Goal: Use online tool/utility

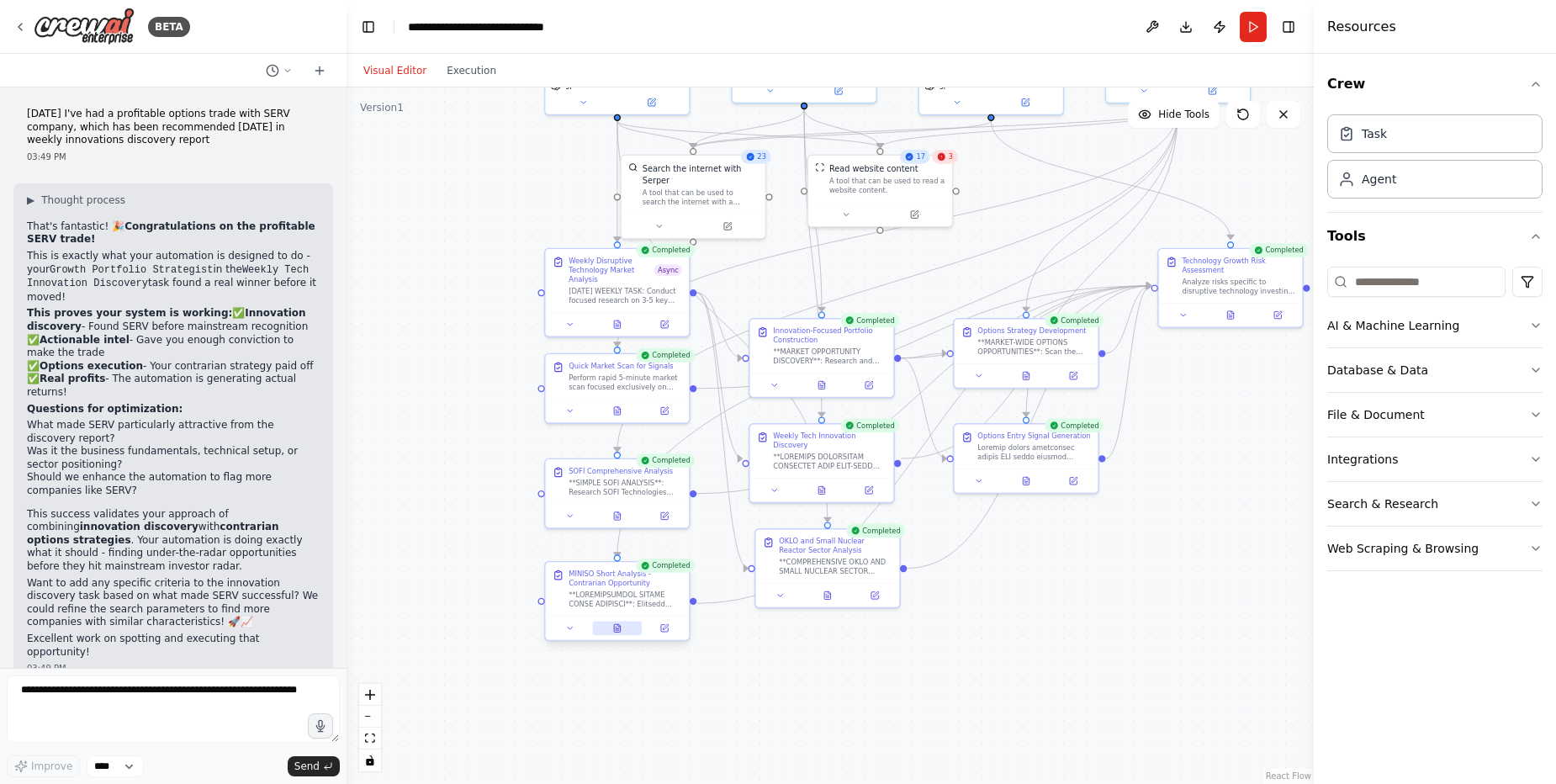
click at [615, 632] on icon at bounding box center [617, 628] width 6 height 8
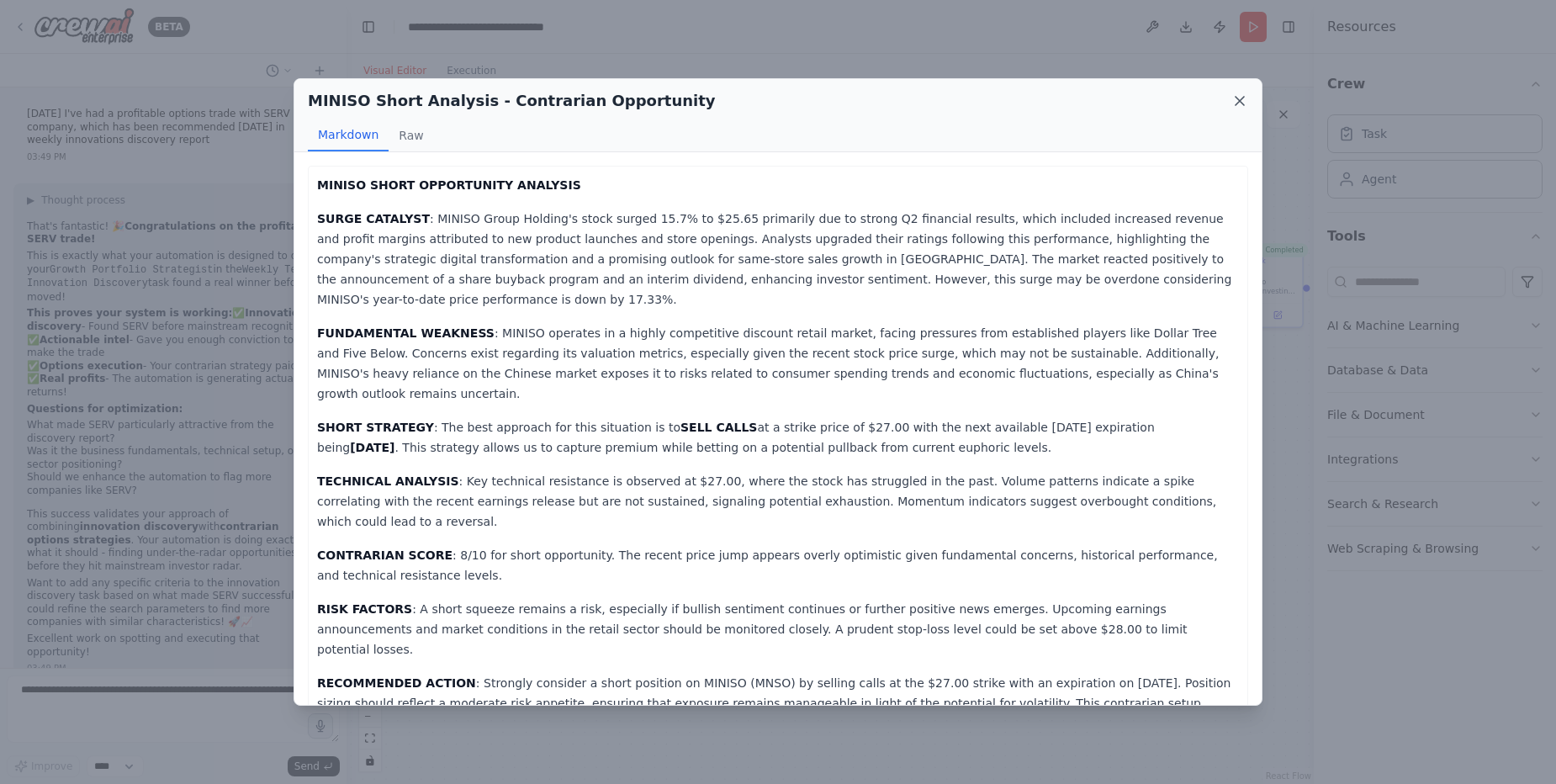
click at [1244, 105] on icon at bounding box center [1240, 101] width 17 height 17
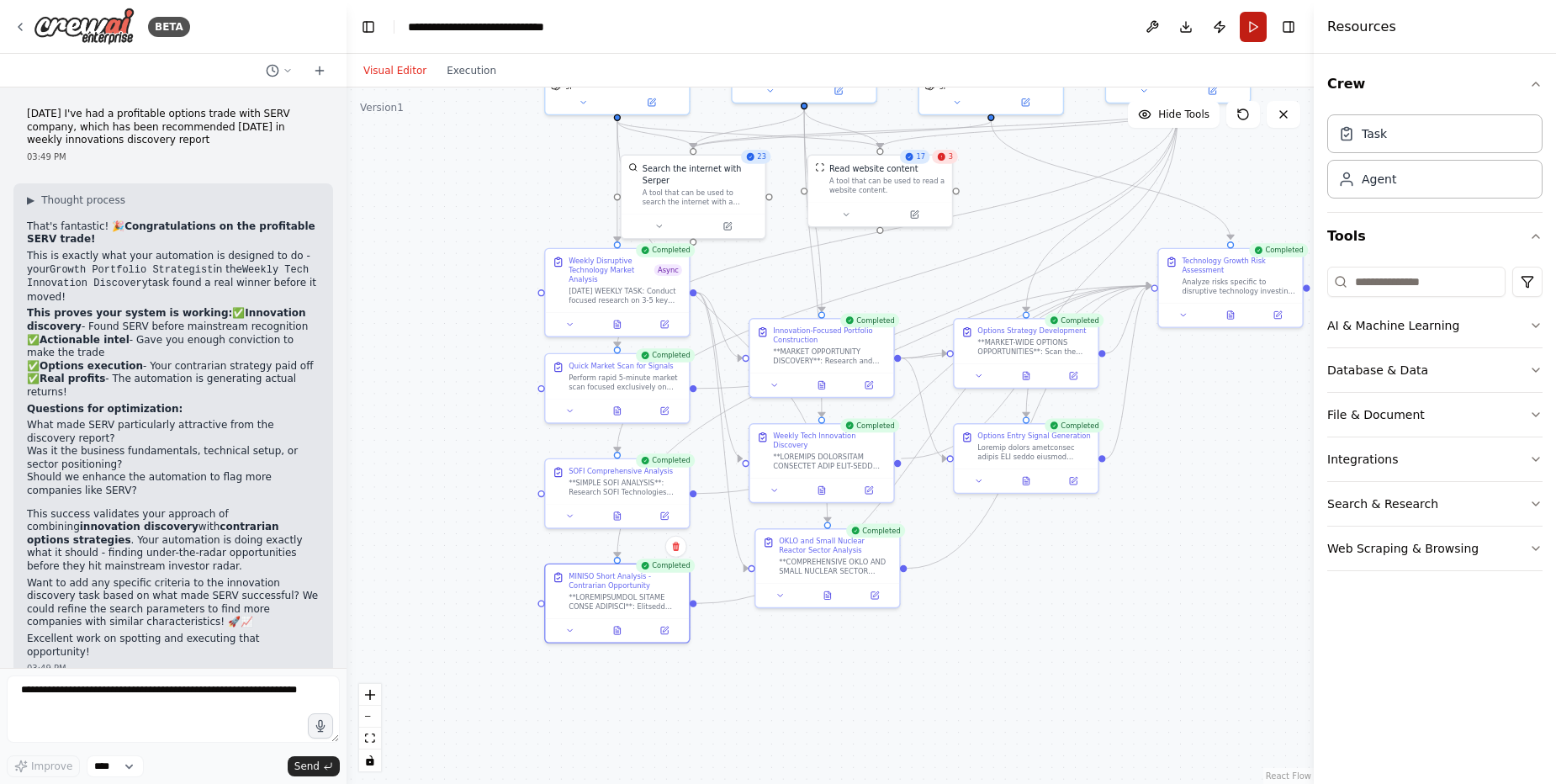
click at [1246, 20] on button "Run" at bounding box center [1254, 27] width 27 height 30
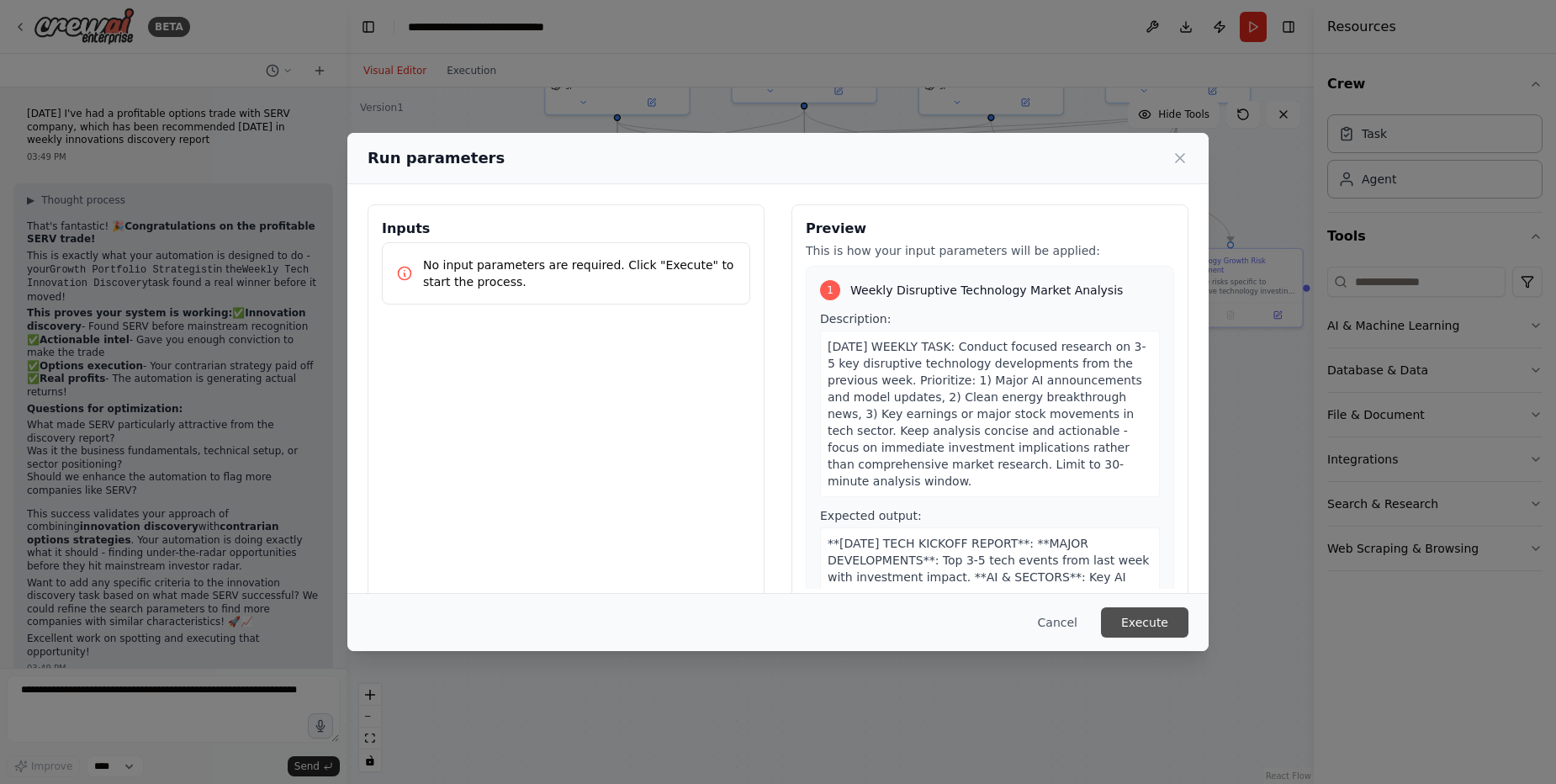
click at [1129, 611] on button "Execute" at bounding box center [1145, 622] width 87 height 30
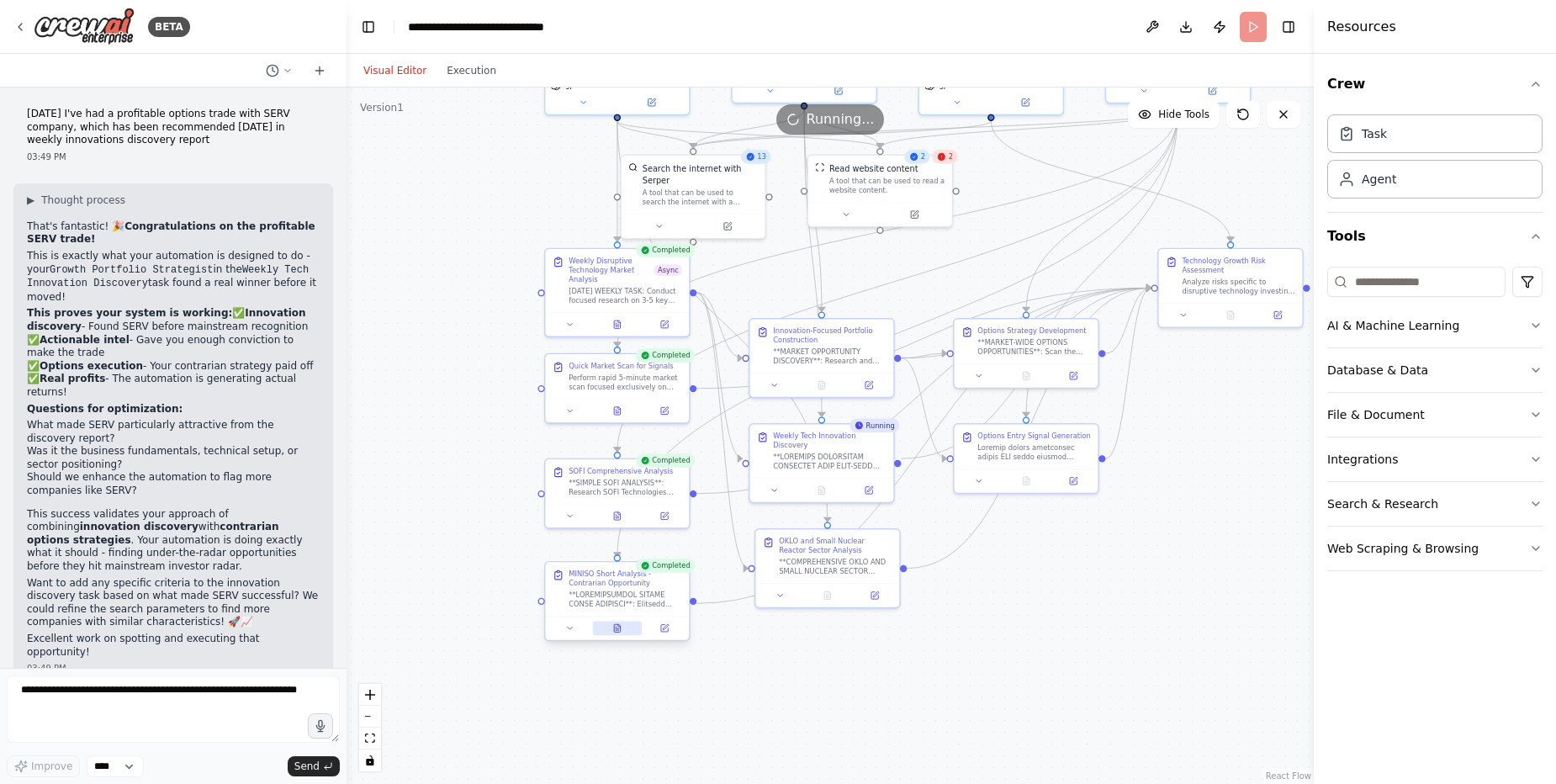
click at [619, 628] on icon at bounding box center [618, 628] width 4 height 0
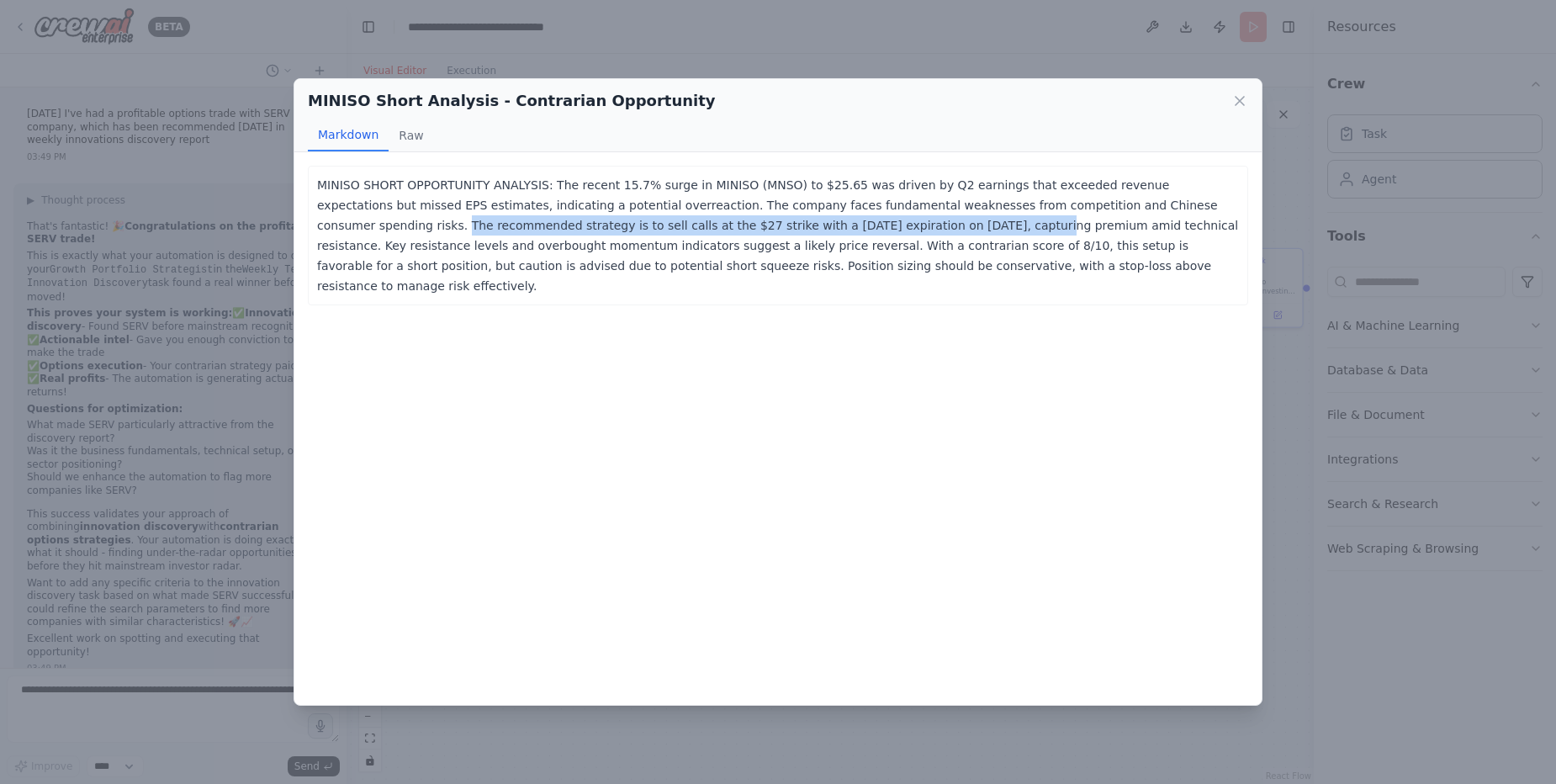
drag, startPoint x: 1133, startPoint y: 203, endPoint x: 755, endPoint y: 224, distance: 378.6
click at [755, 224] on p "MINISO SHORT OPPORTUNITY ANALYSIS: The recent 15.7% surge in MINISO (MNSO) to $…" at bounding box center [778, 235] width 922 height 121
copy p "The recommended strategy is to sell calls at the $27 strike with a [DATE] expir…"
click at [1242, 94] on icon at bounding box center [1240, 101] width 17 height 17
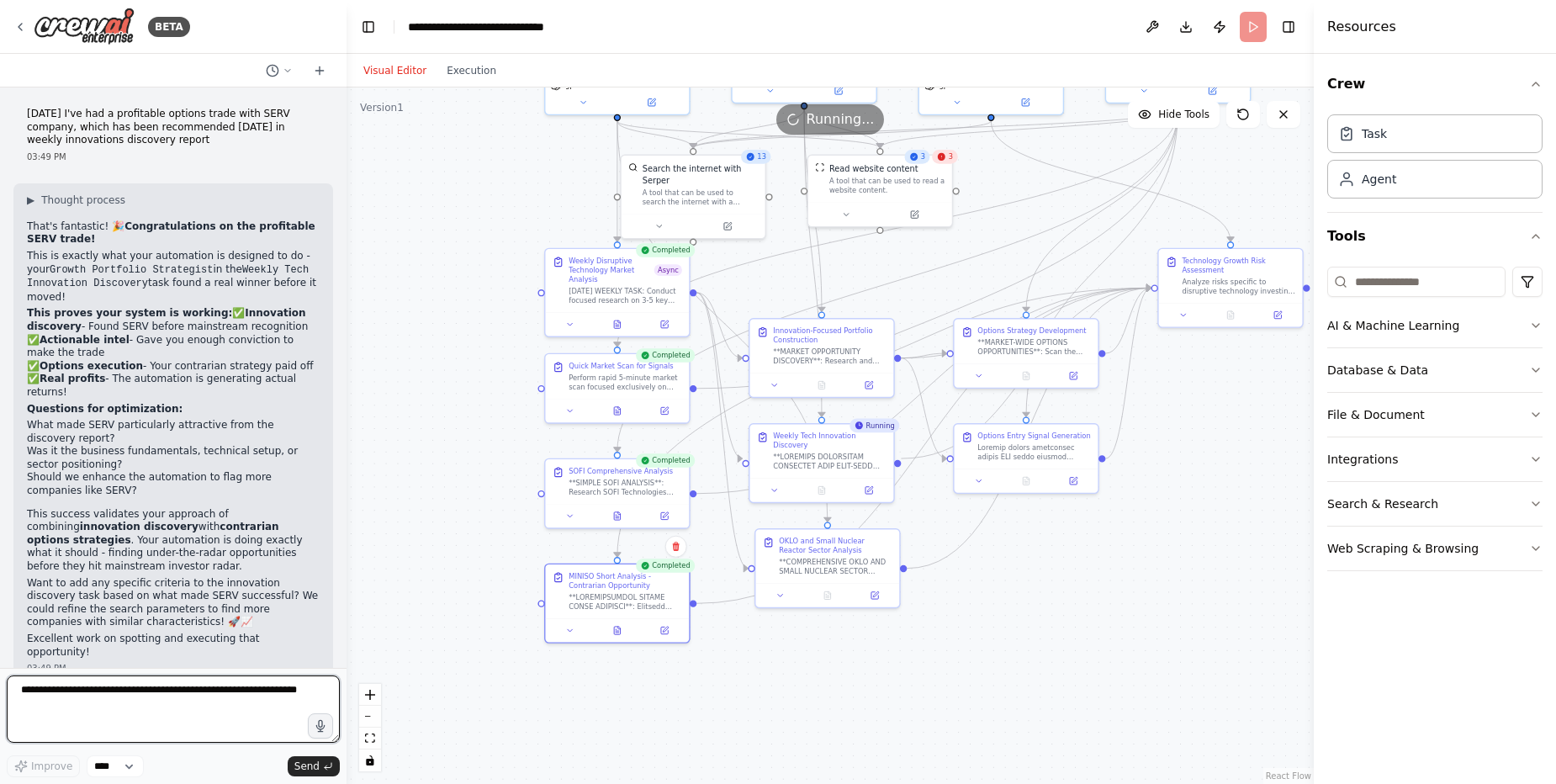
paste textarea "**********"
type textarea "**********"
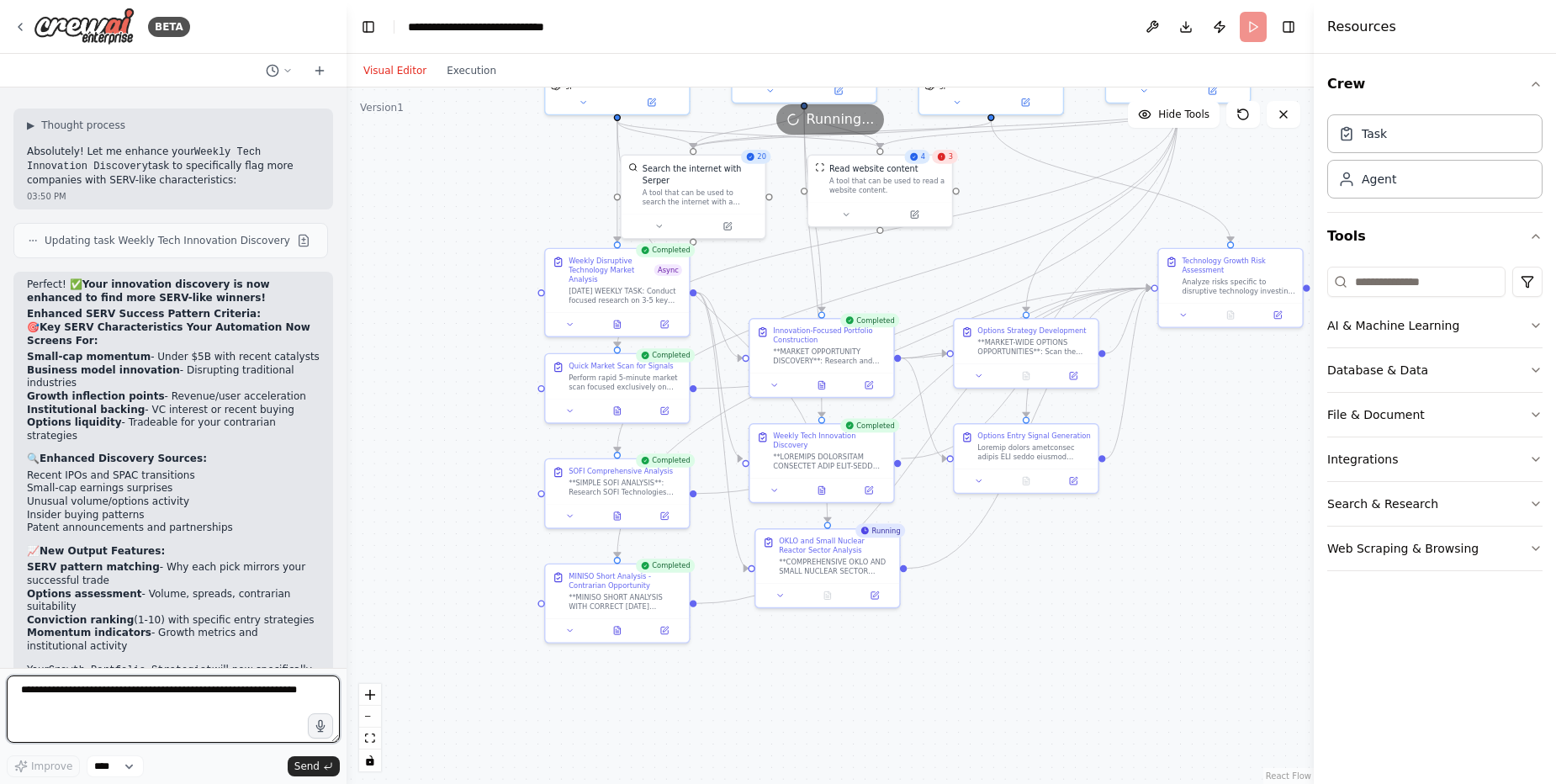
scroll to position [76975, 0]
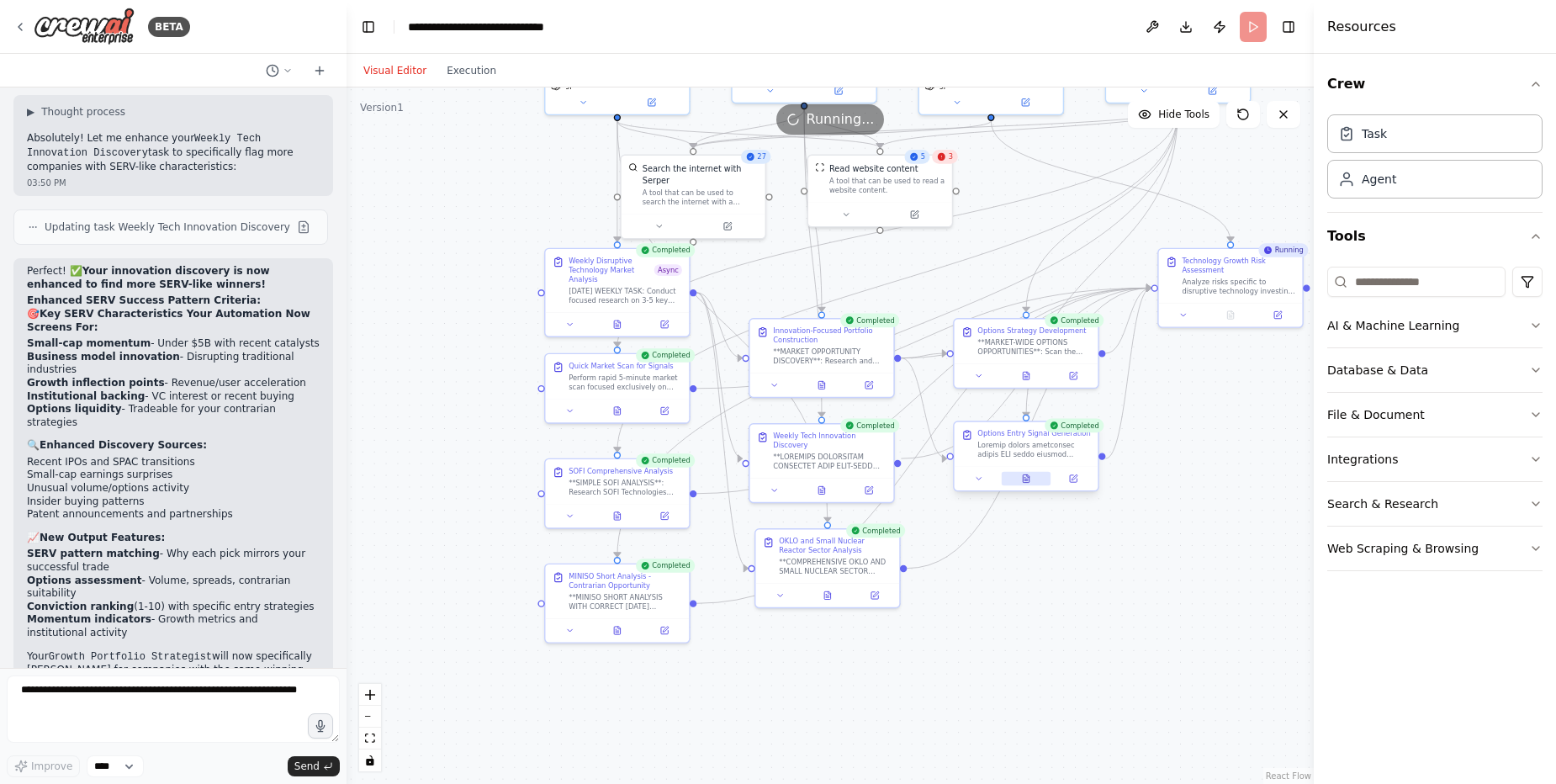
click at [1022, 480] on icon at bounding box center [1027, 478] width 10 height 10
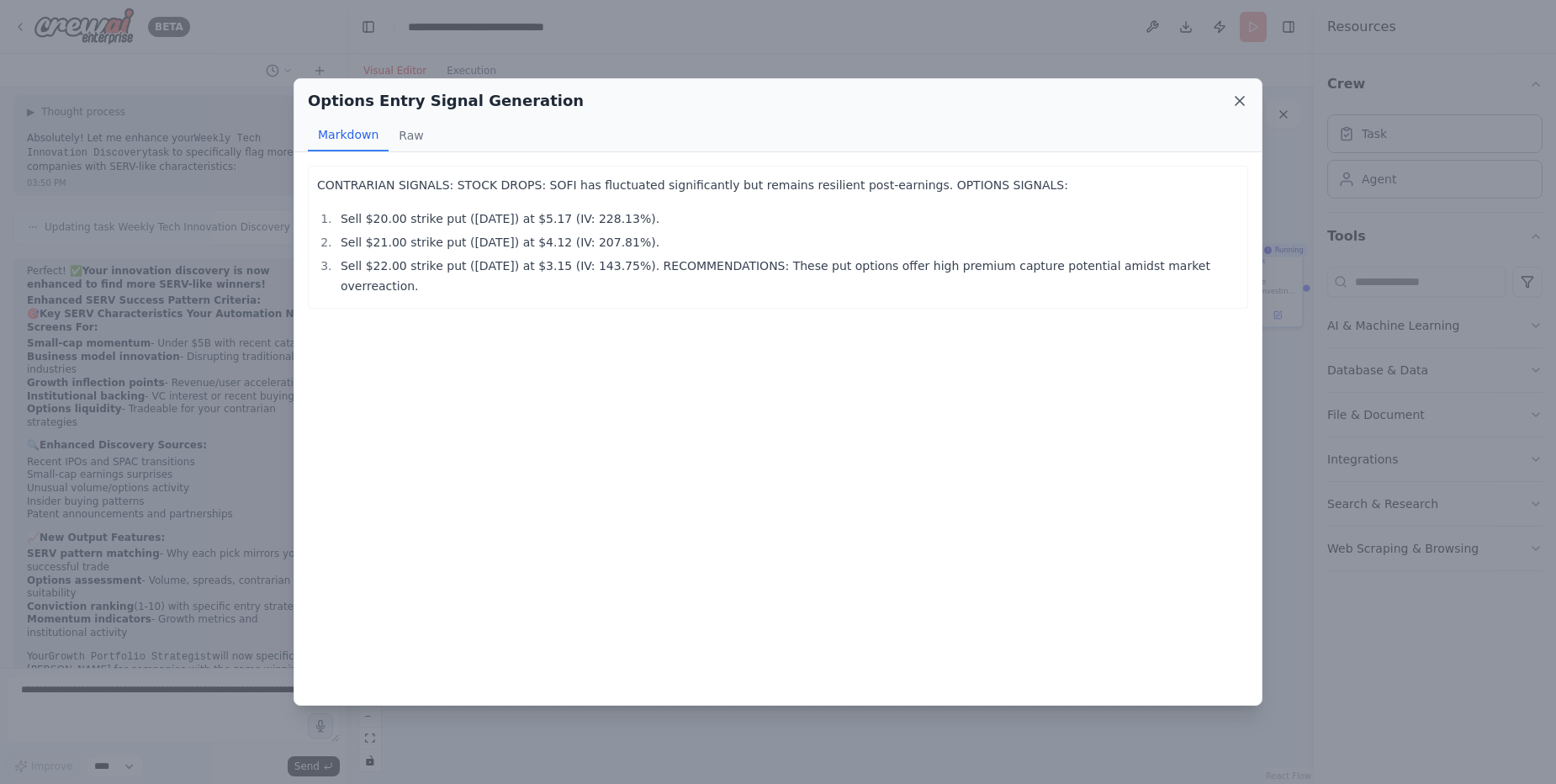
click at [1241, 102] on icon at bounding box center [1239, 101] width 9 height 9
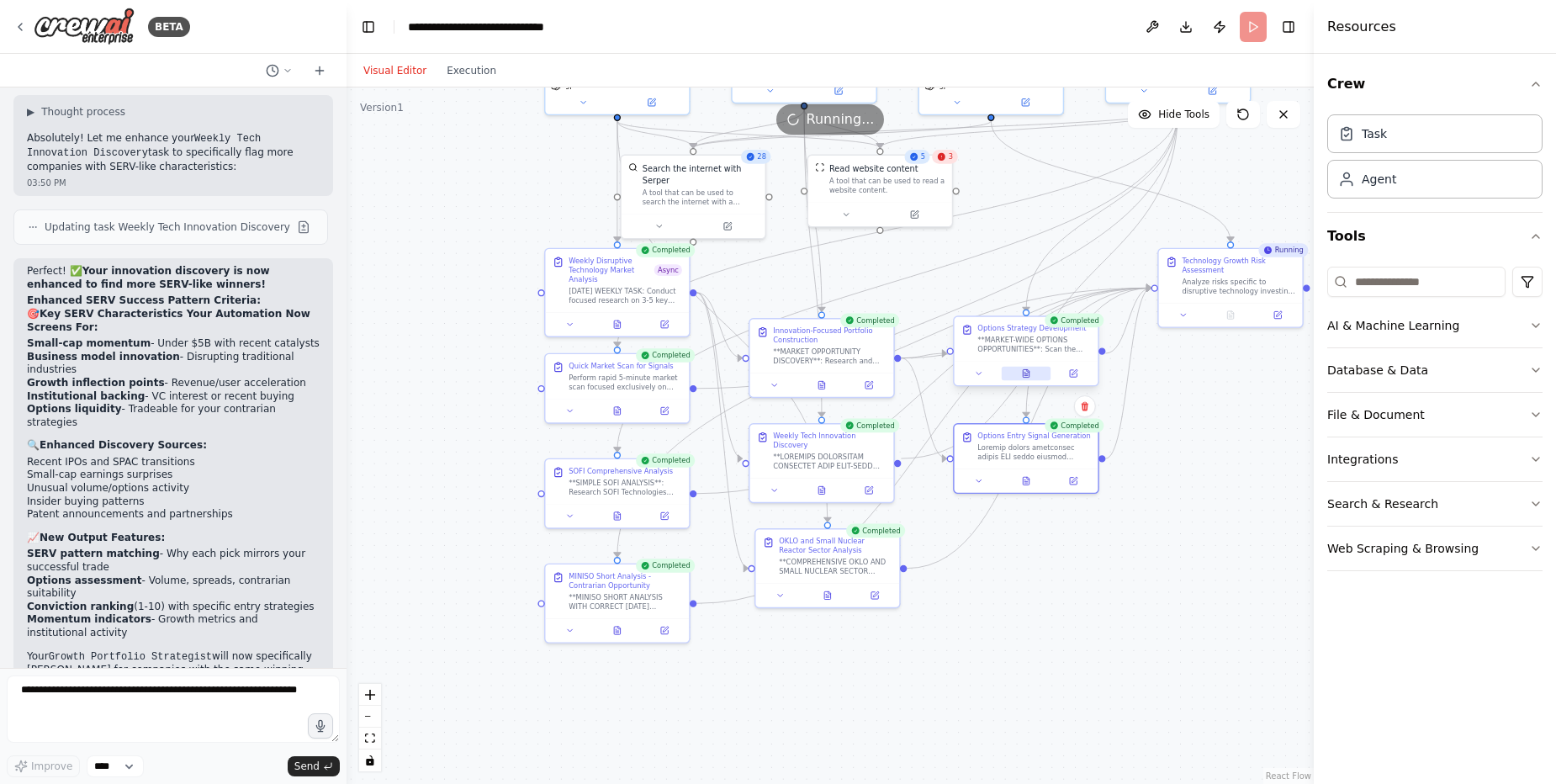
click at [1027, 373] on icon at bounding box center [1026, 373] width 6 height 8
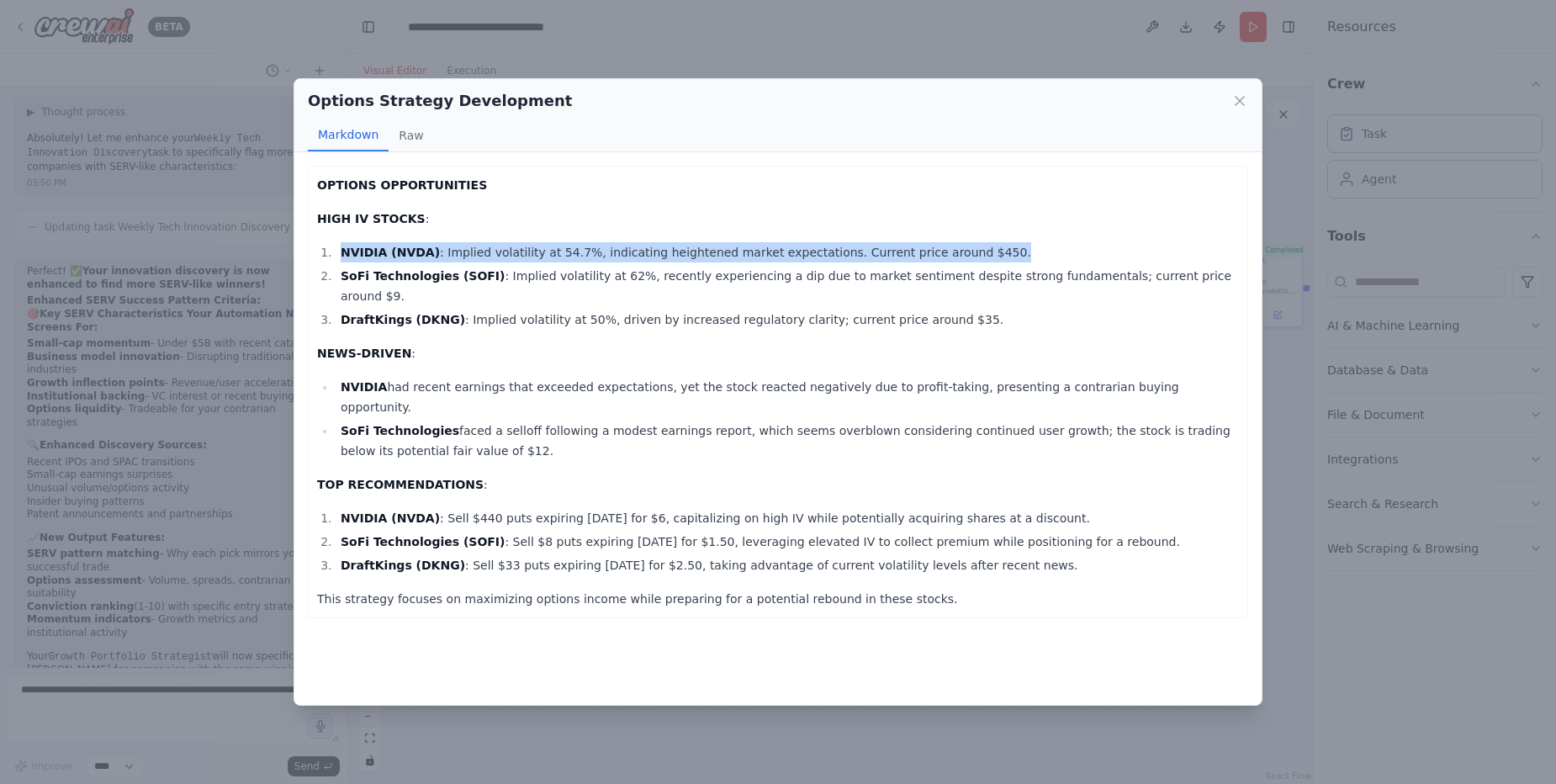
drag, startPoint x: 340, startPoint y: 251, endPoint x: 965, endPoint y: 244, distance: 625.0
click at [965, 244] on li "NVIDIA (NVDA) : Implied volatility at 54.7%, indicating heightened market expec…" at bounding box center [787, 252] width 904 height 20
copy li "NVIDIA (NVDA) : Implied volatility at 54.7%, indicating heightened market expec…"
click at [1238, 101] on icon at bounding box center [1240, 101] width 17 height 17
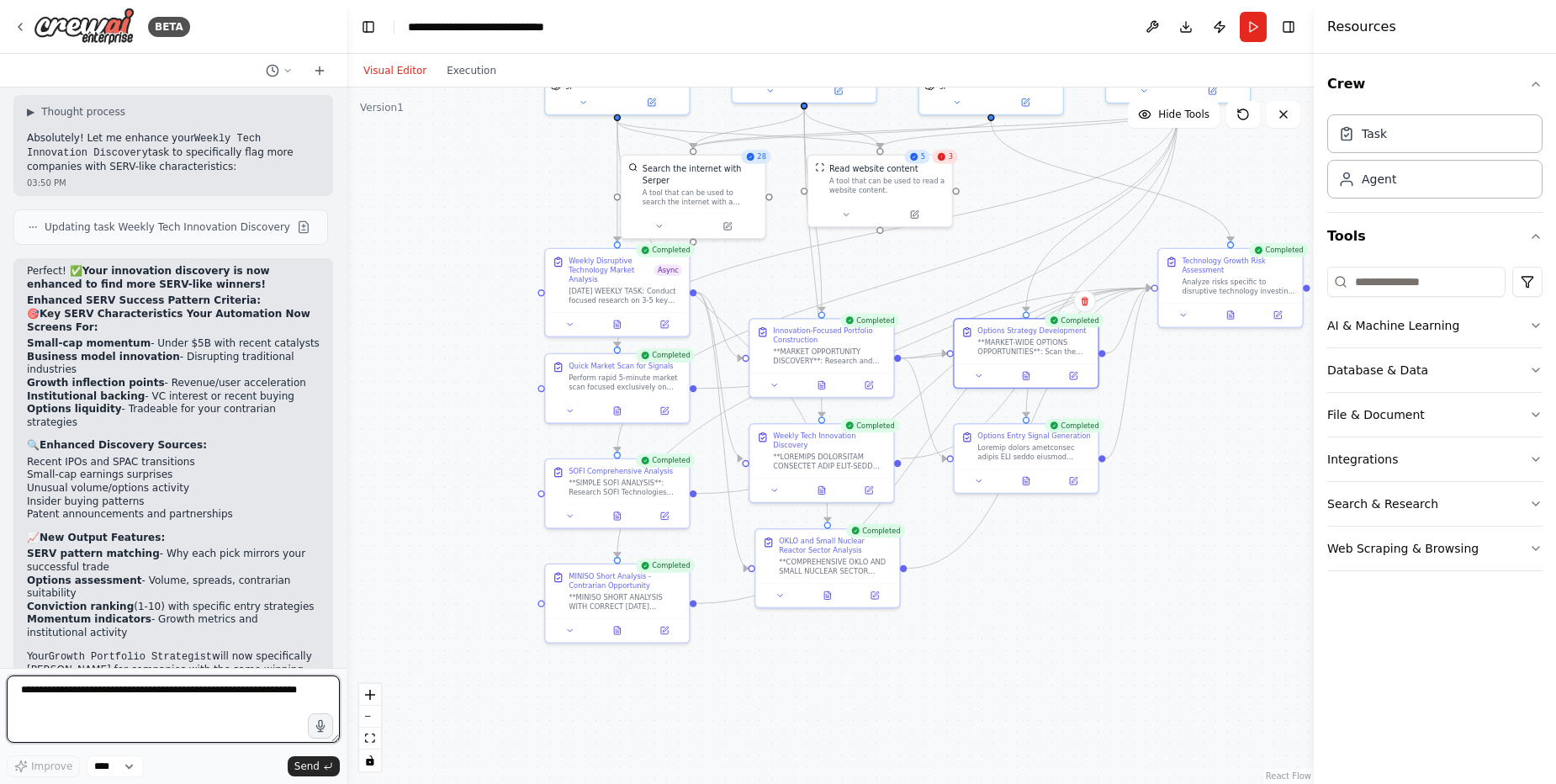
click at [113, 699] on textarea at bounding box center [173, 709] width 334 height 67
paste textarea "**********"
type textarea "**********"
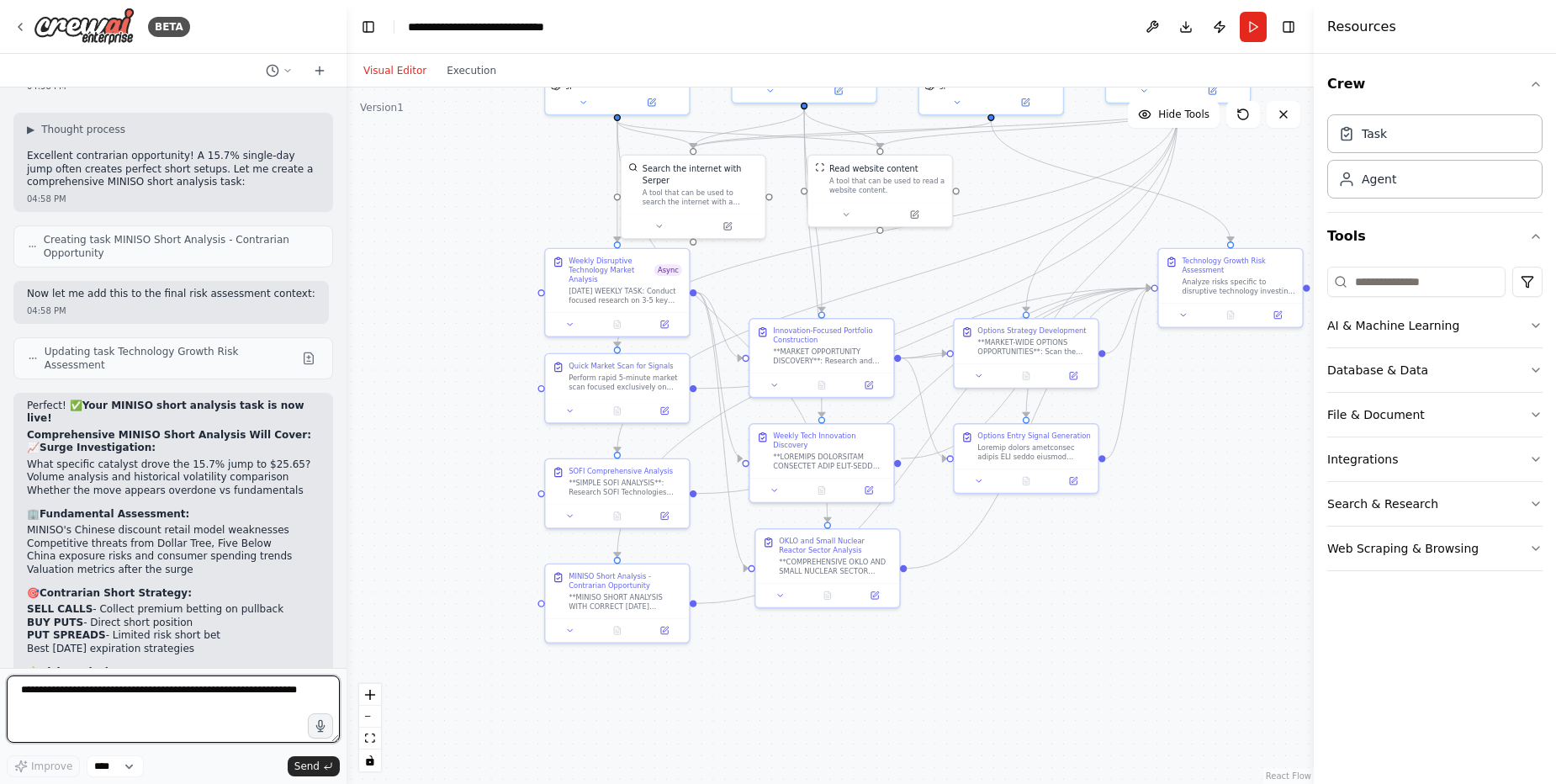
scroll to position [77752, 0]
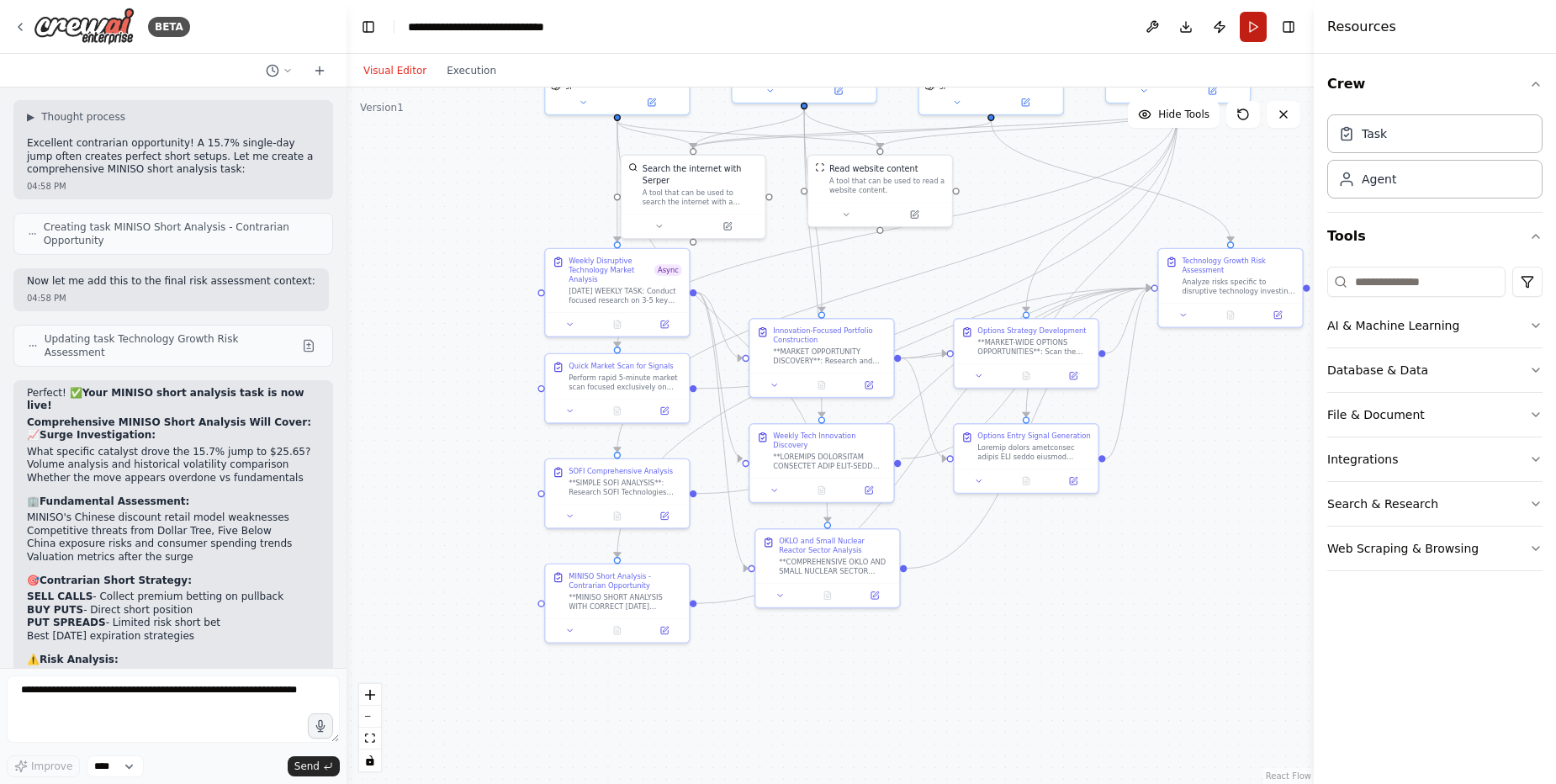
click at [1251, 23] on button "Run" at bounding box center [1254, 27] width 27 height 30
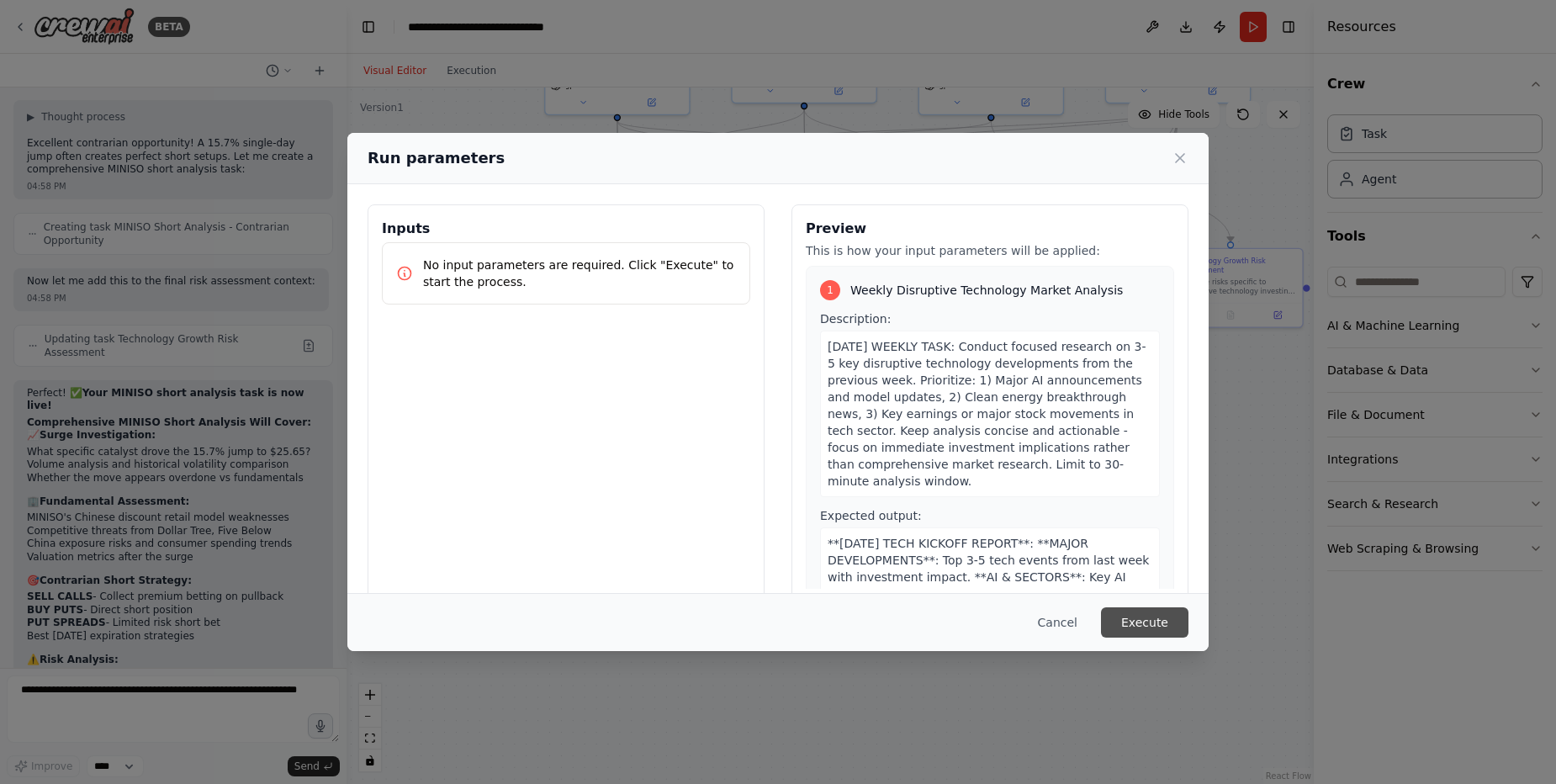
click at [1177, 621] on button "Execute" at bounding box center [1145, 622] width 87 height 30
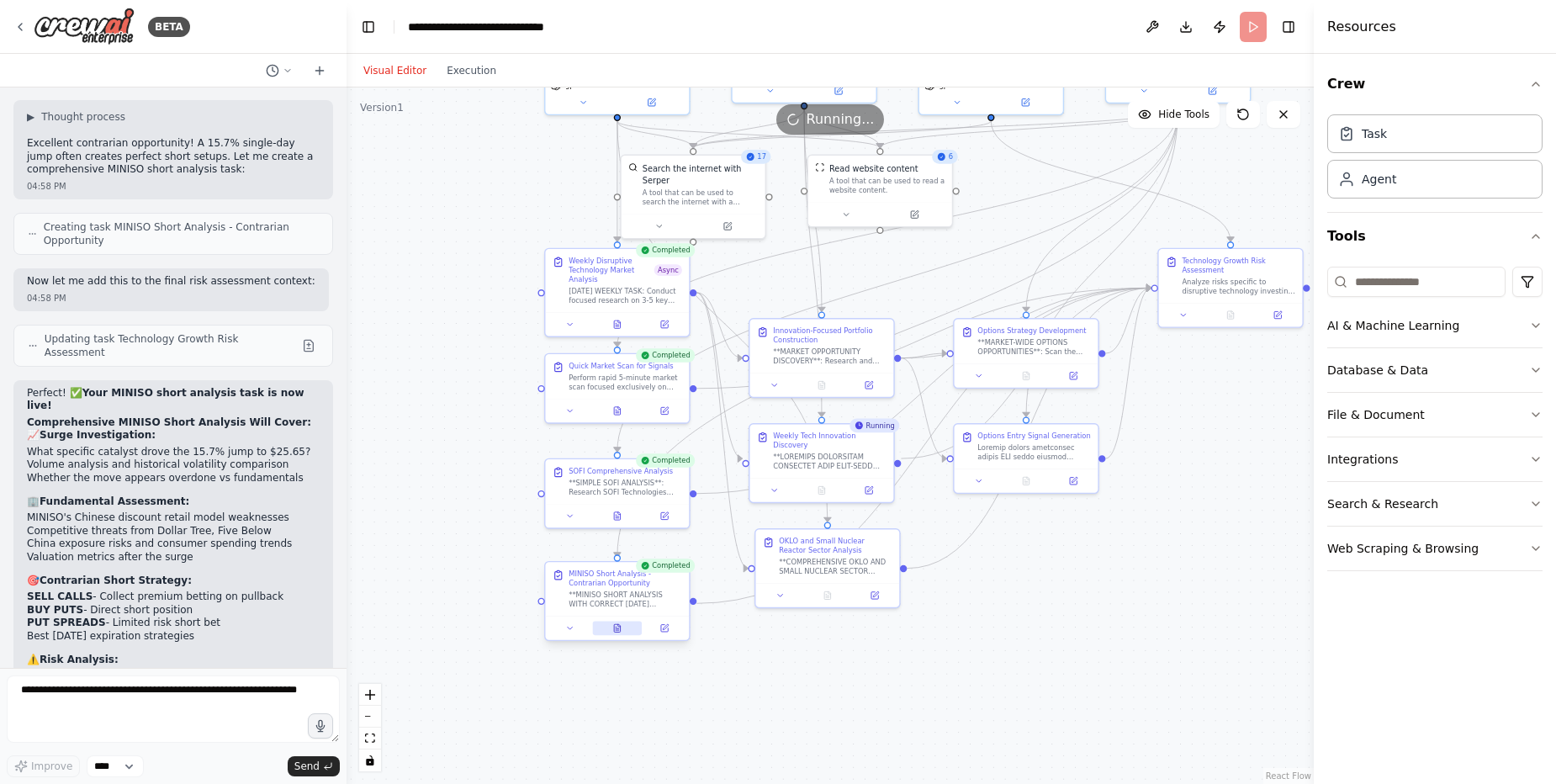
click at [619, 631] on icon at bounding box center [617, 628] width 6 height 8
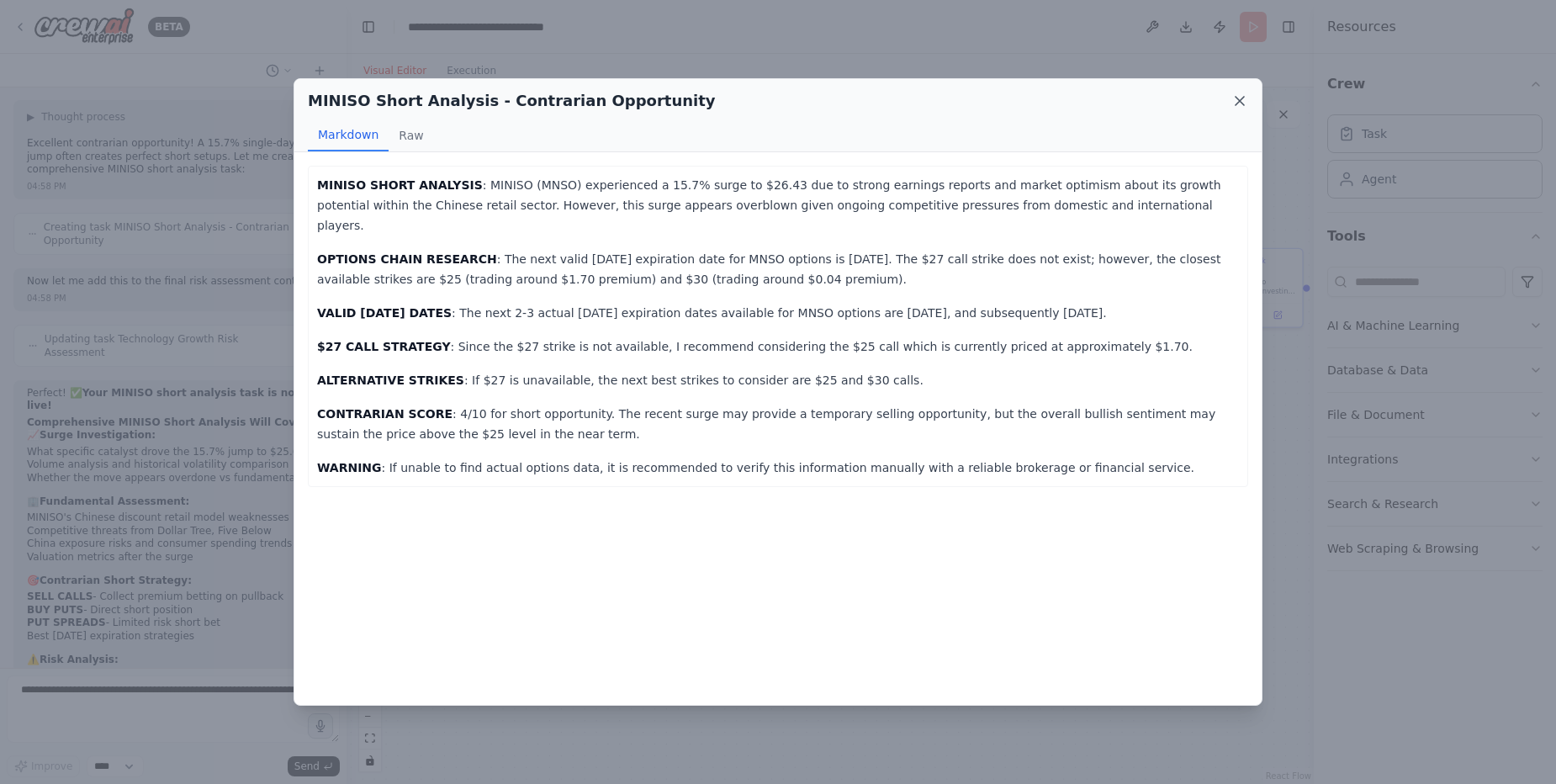
click at [1240, 98] on icon at bounding box center [1240, 101] width 17 height 17
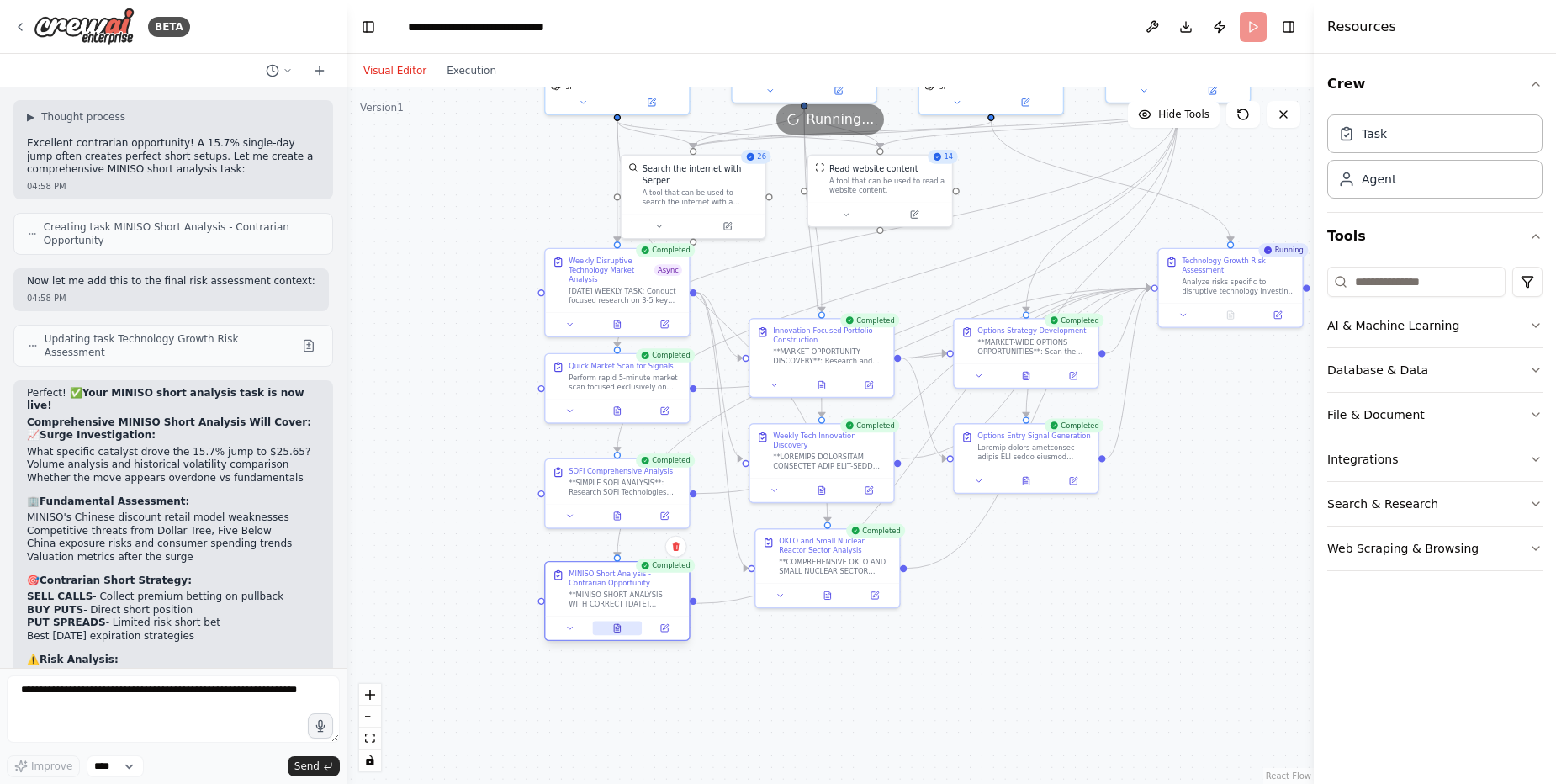
click at [623, 629] on button at bounding box center [617, 627] width 49 height 14
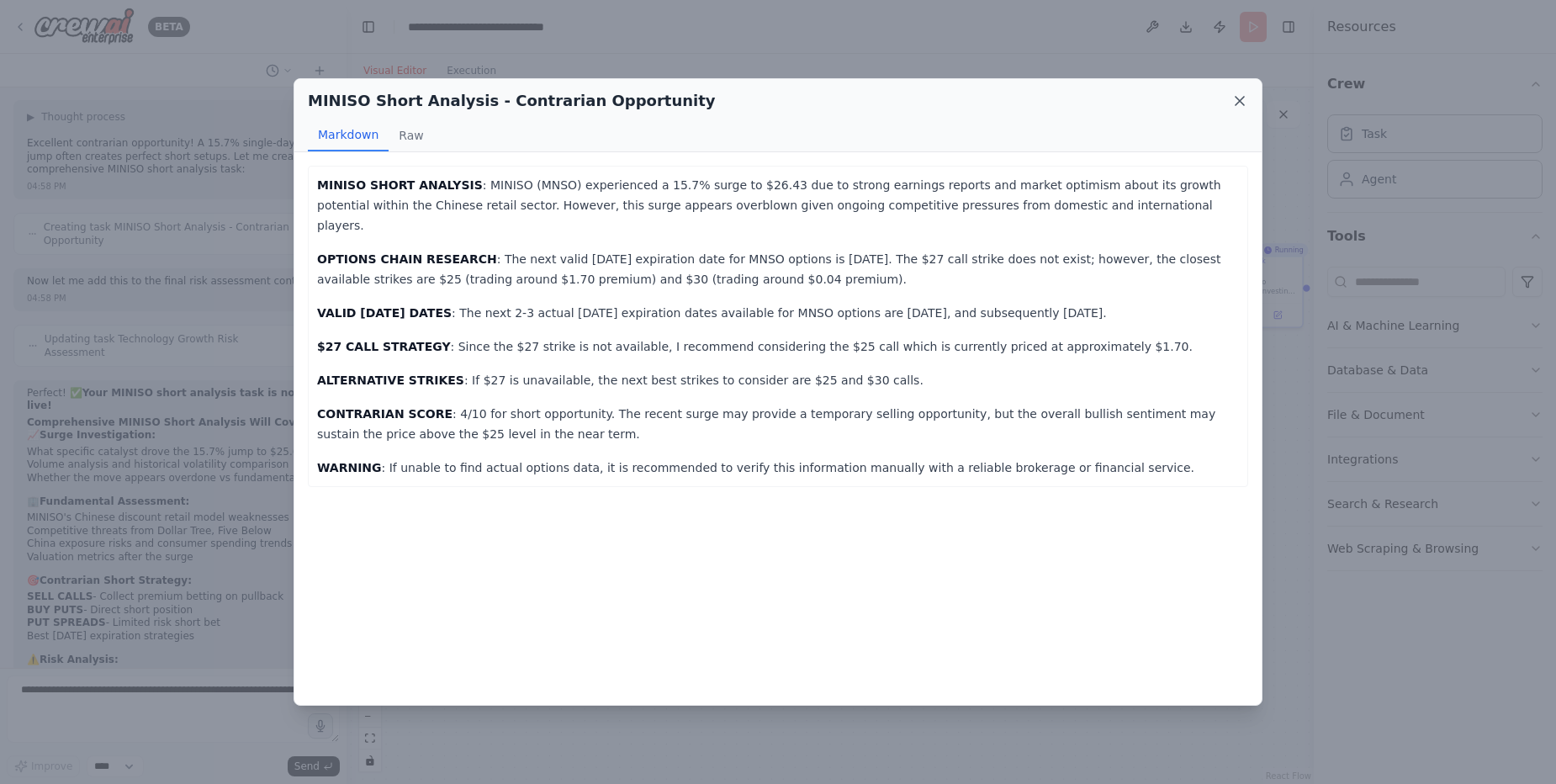
click at [1238, 104] on icon at bounding box center [1239, 101] width 9 height 9
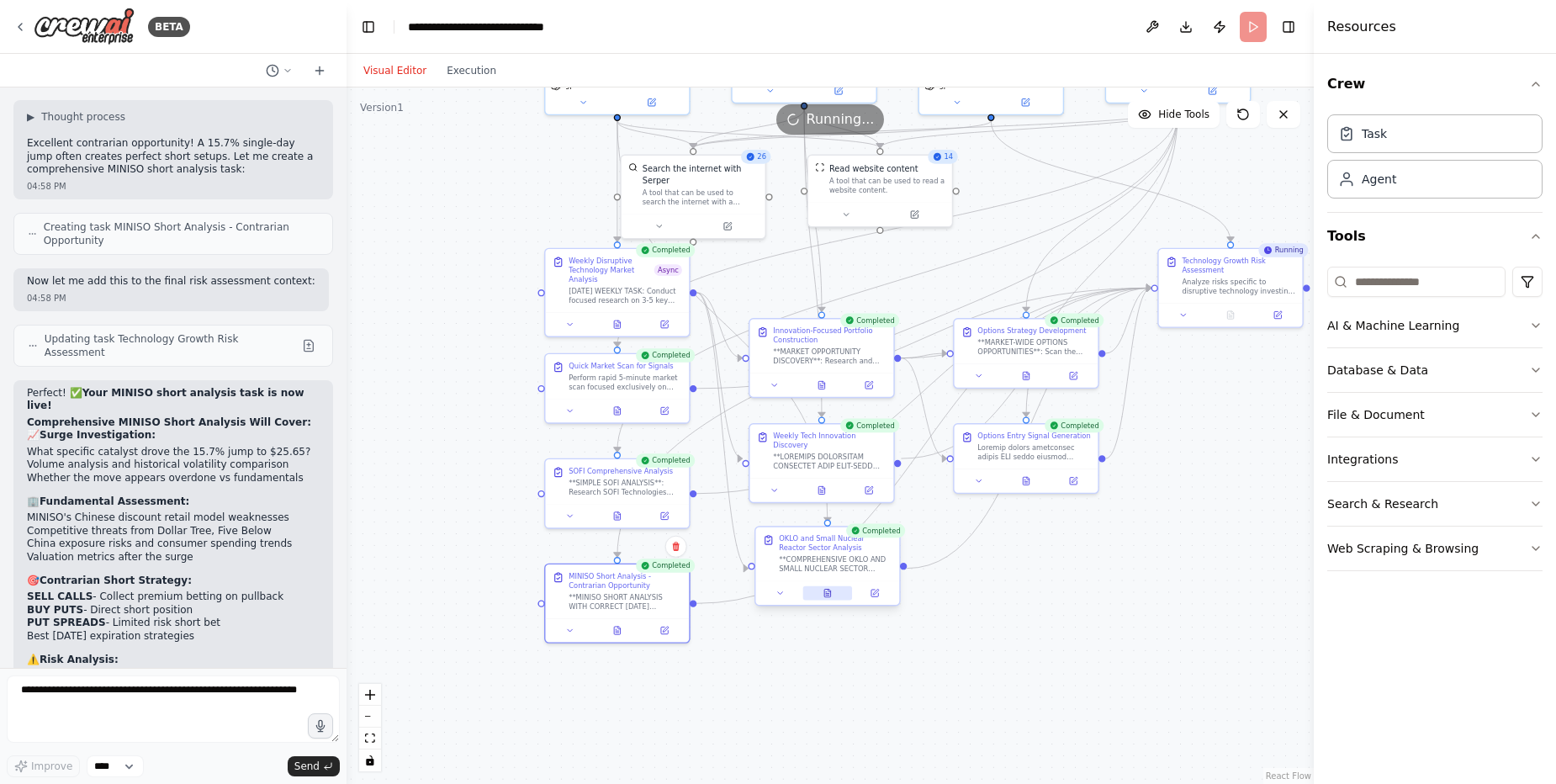
click at [829, 595] on icon at bounding box center [828, 595] width 4 height 0
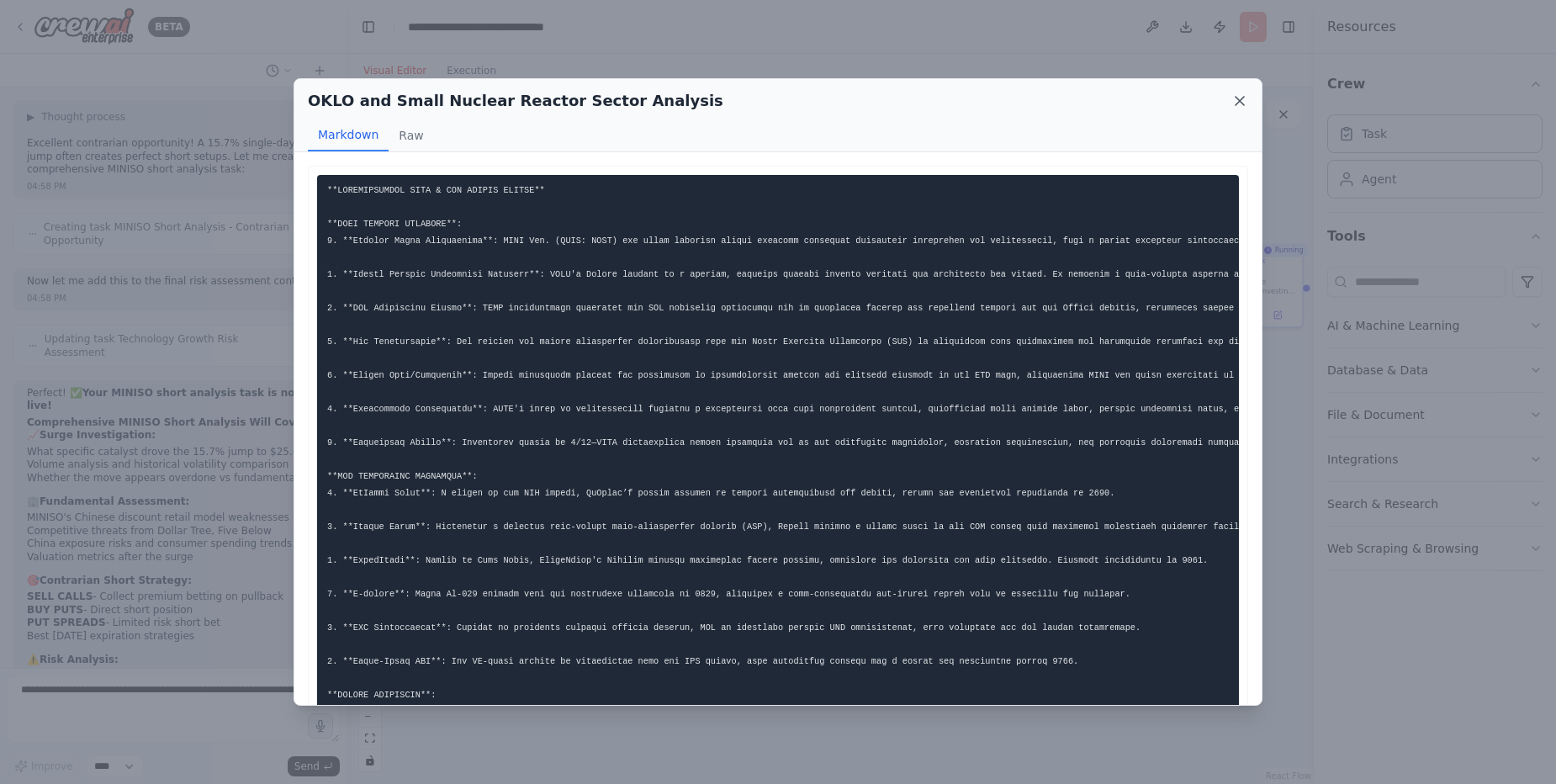
click at [1248, 99] on icon at bounding box center [1240, 101] width 17 height 17
